Goal: Information Seeking & Learning: Compare options

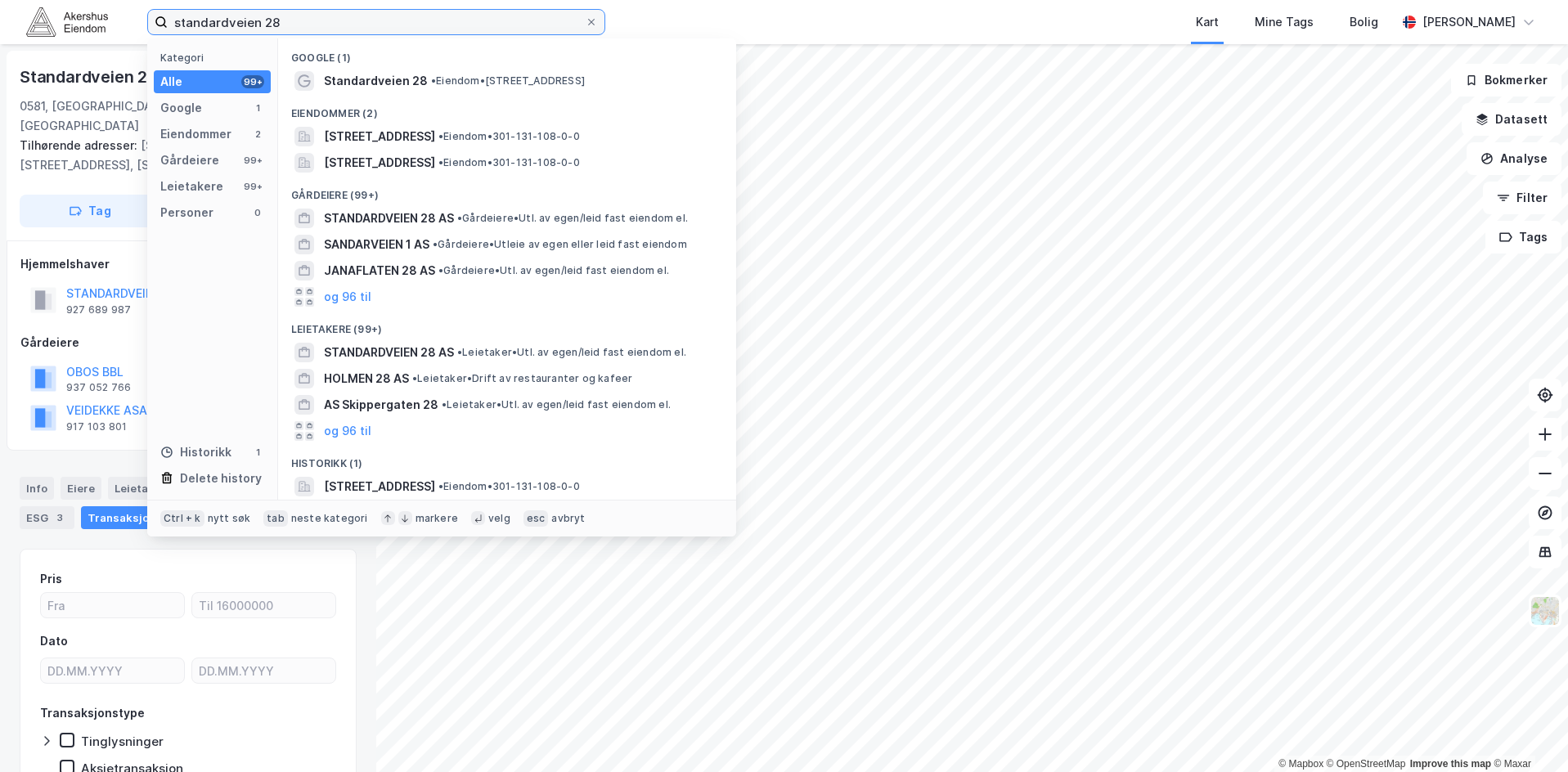
drag, startPoint x: 284, startPoint y: 24, endPoint x: 144, endPoint y: 12, distance: 140.5
click at [144, 12] on div "standardveien 28 Kategori Alle 99+ Google 1 Eiendommer 2 Gårdeiere 99+ Leietake…" at bounding box center [784, 22] width 1568 height 44
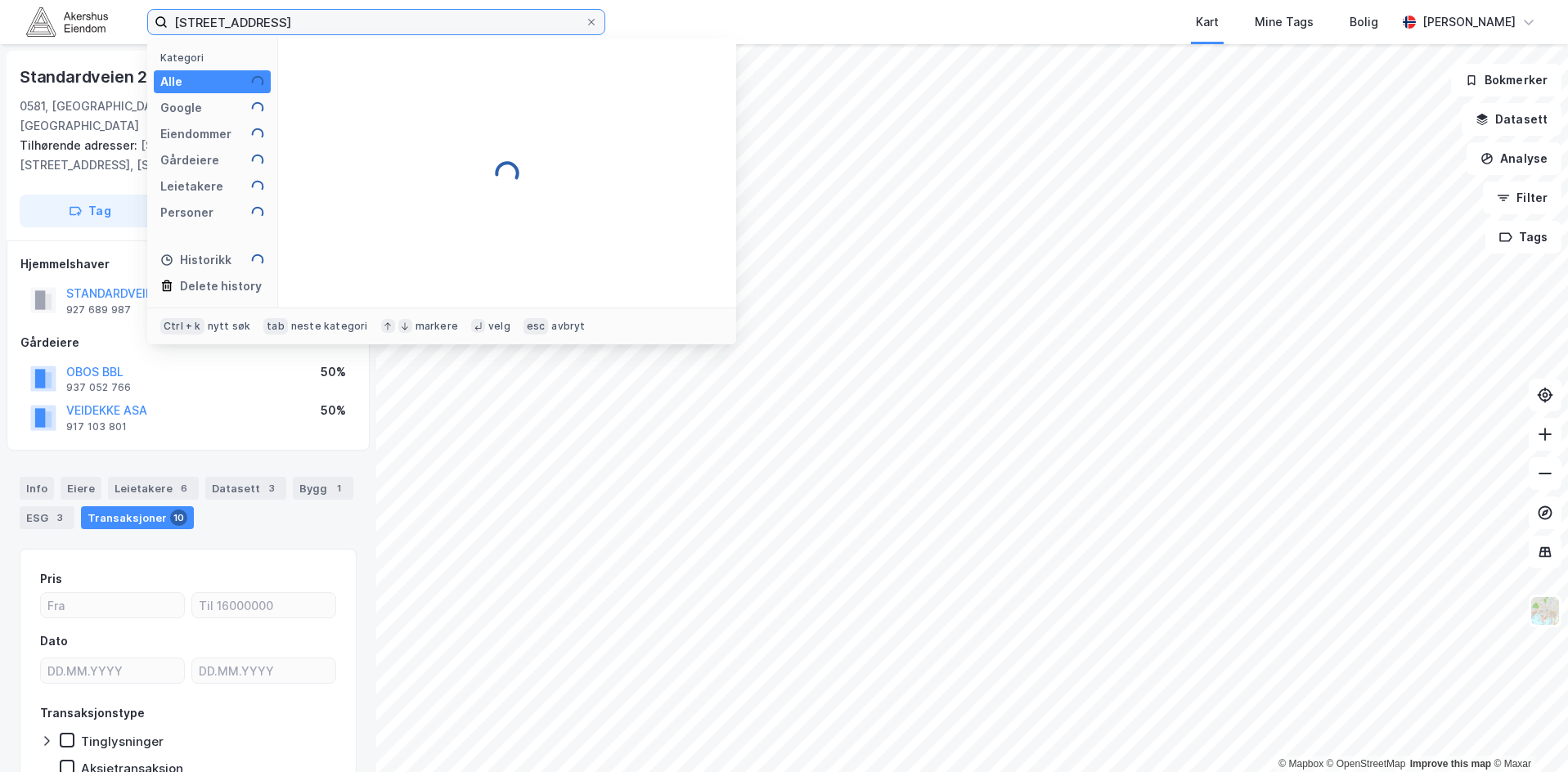
type input "[STREET_ADDRESS]"
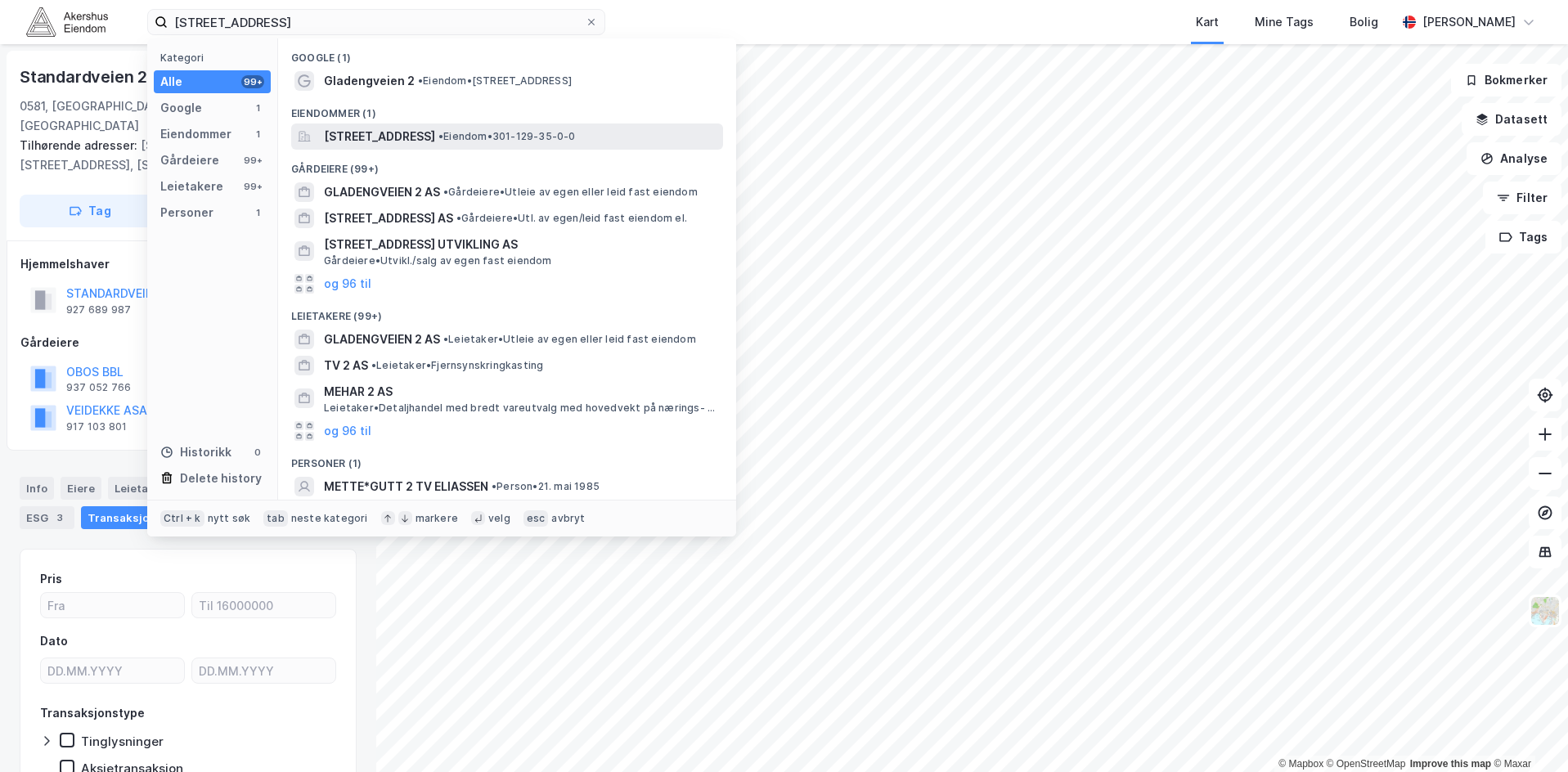
click at [358, 129] on span "[STREET_ADDRESS]" at bounding box center [379, 137] width 111 height 20
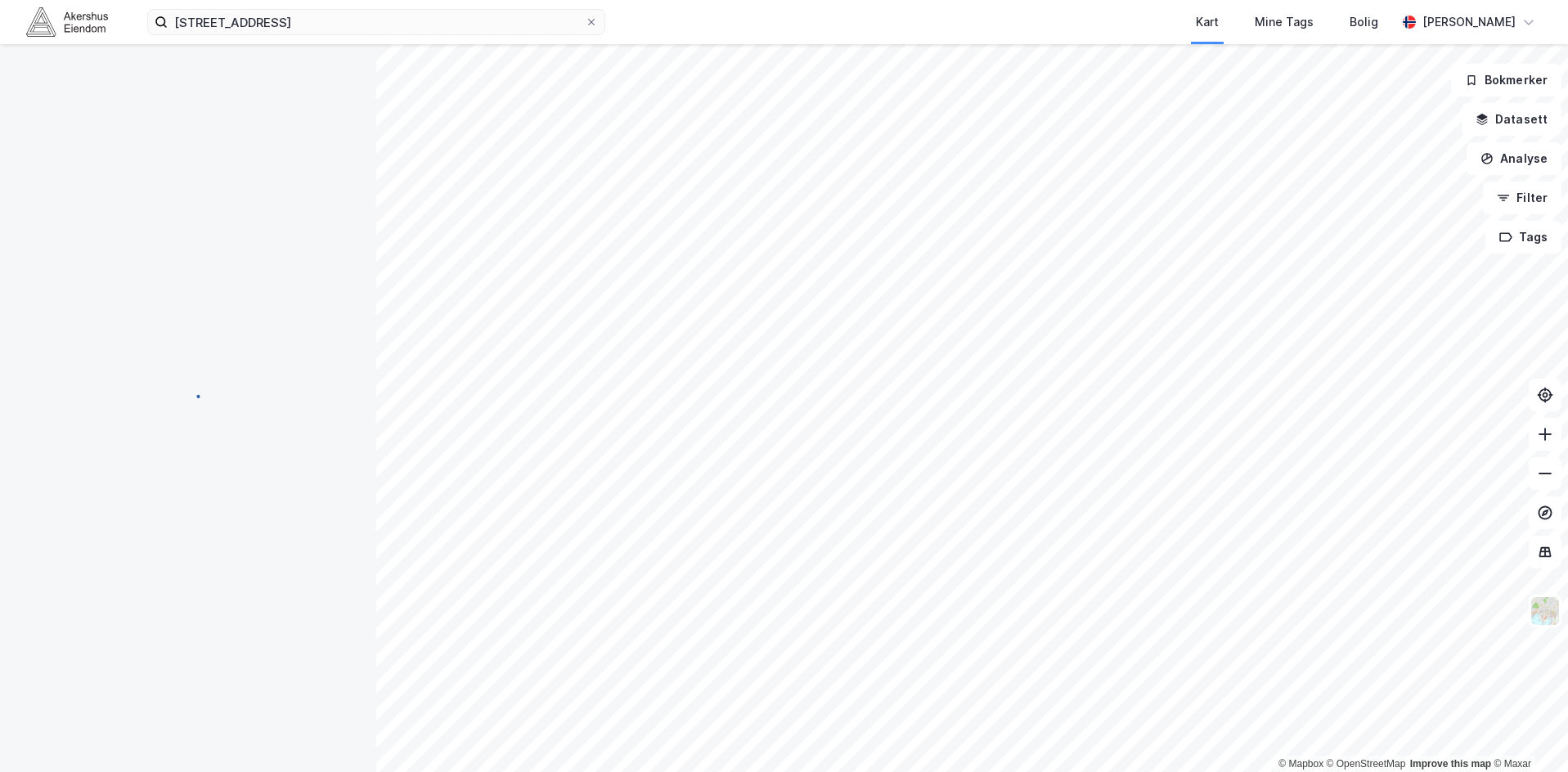
scroll to position [103, 0]
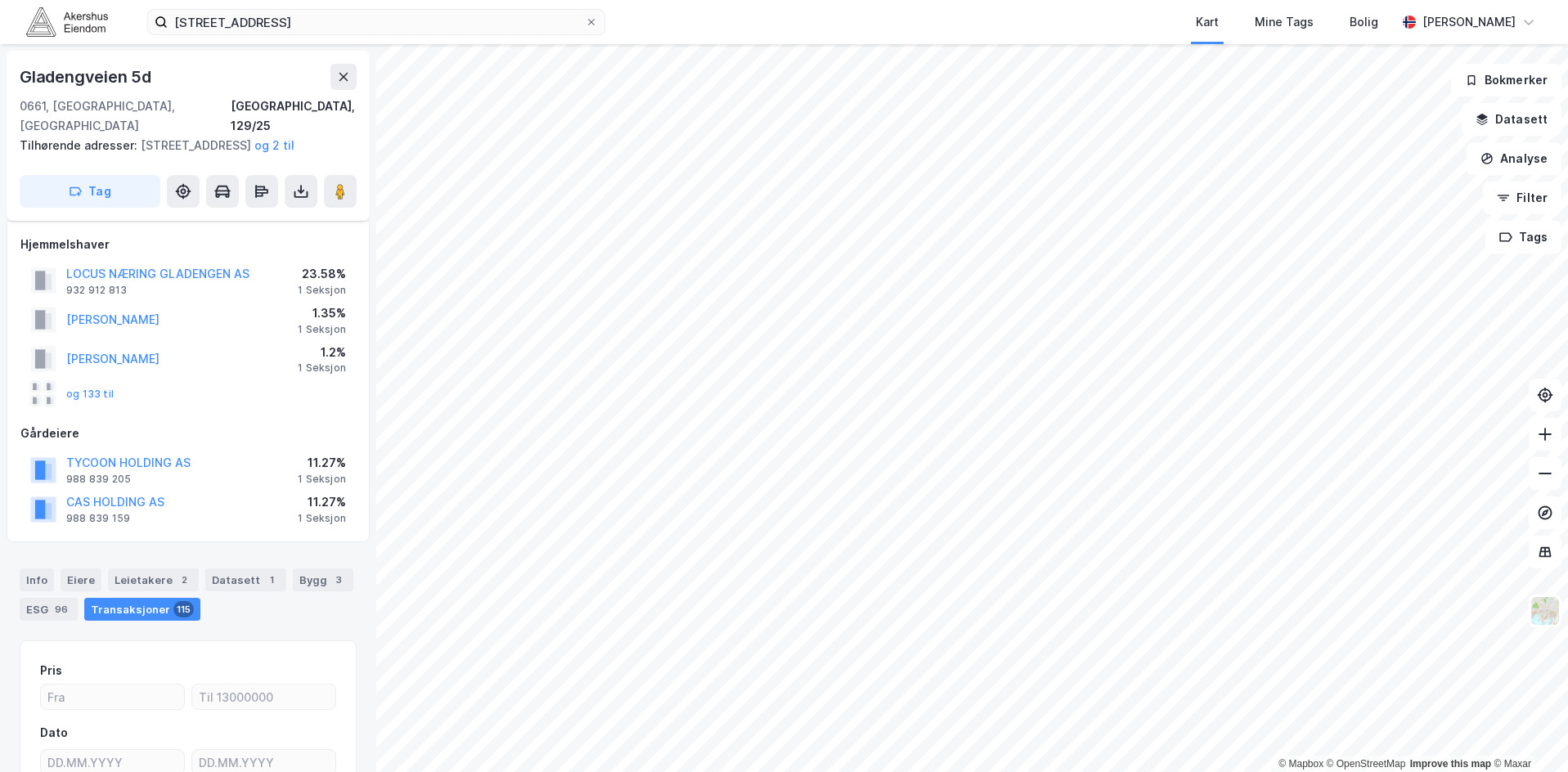
scroll to position [96, 0]
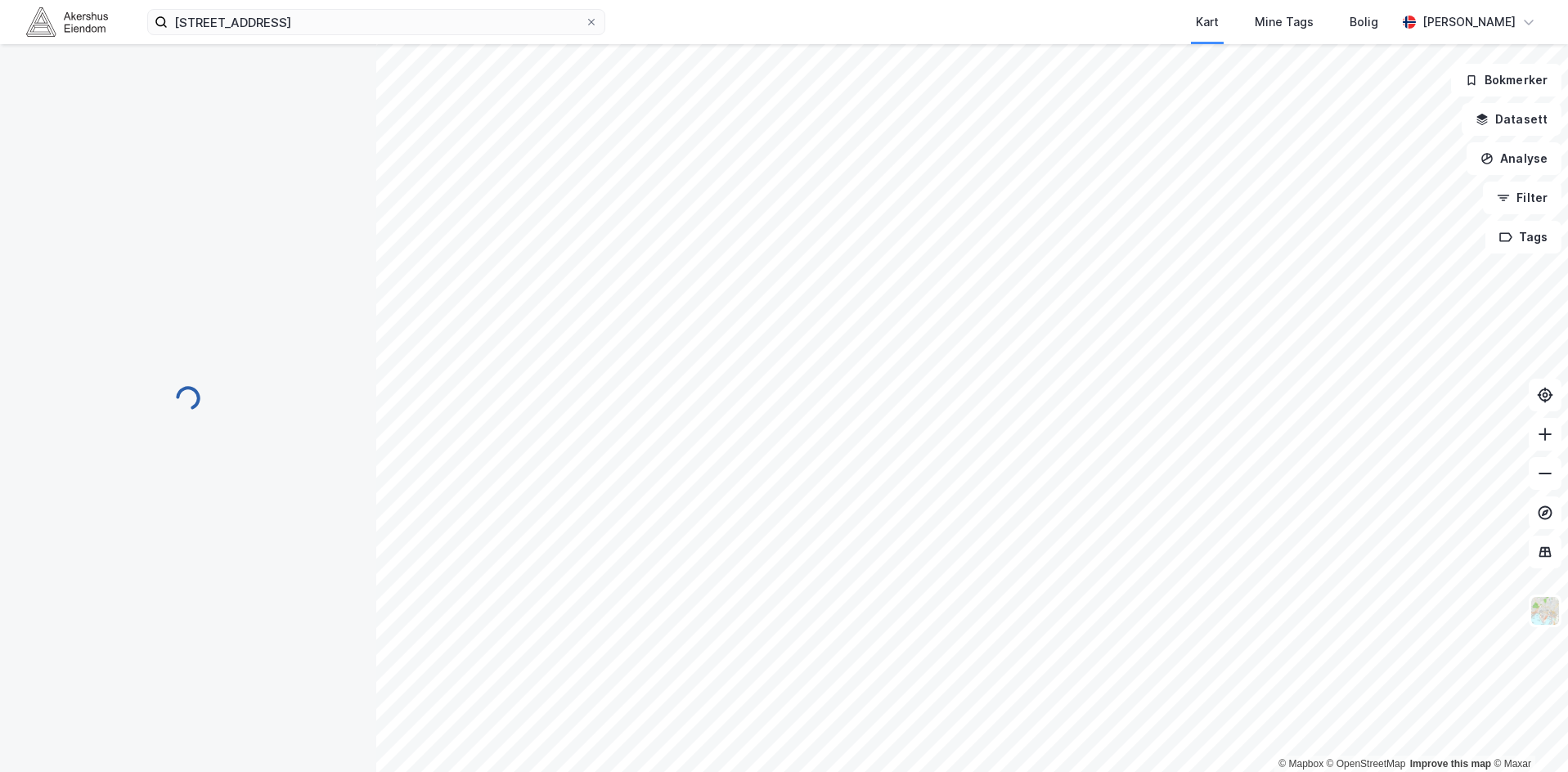
scroll to position [96, 0]
